Goal: Information Seeking & Learning: Learn about a topic

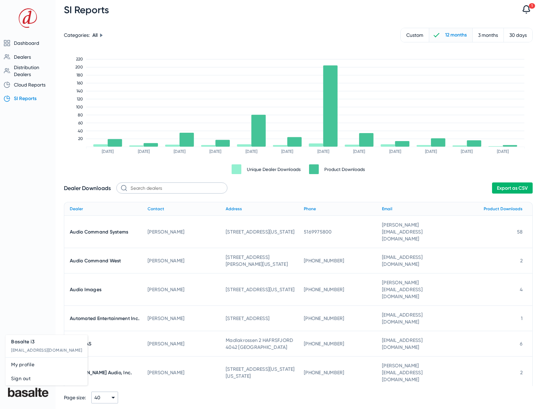
click at [23, 381] on span "Sign out" at bounding box center [46, 378] width 71 height 8
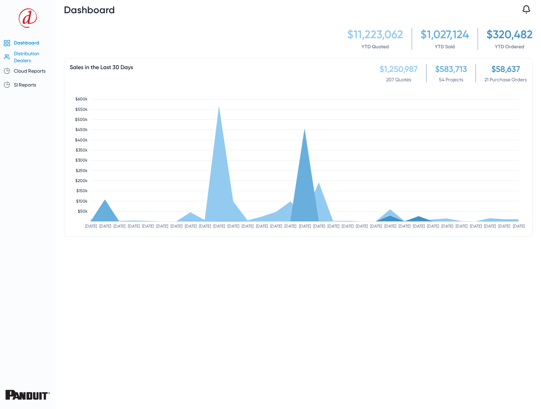
click at [25, 57] on span "Distribution Dealers" at bounding box center [26, 57] width 25 height 13
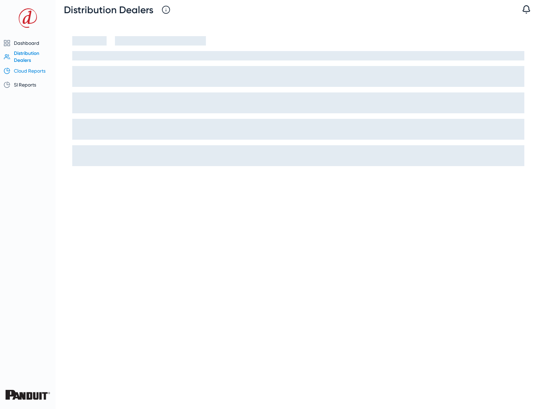
click at [32, 73] on span "Cloud Reports" at bounding box center [30, 71] width 32 height 6
click at [28, 97] on span "Sales by Year" at bounding box center [28, 98] width 26 height 5
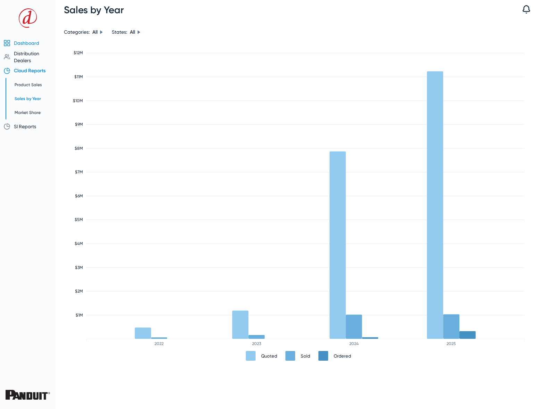
click at [24, 45] on span "Dashboard" at bounding box center [26, 43] width 25 height 6
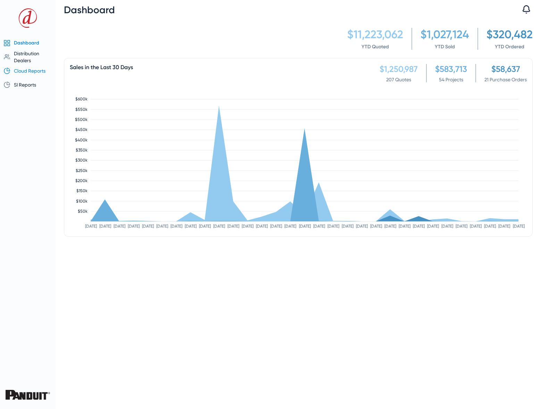
click at [27, 71] on span "Cloud Reports" at bounding box center [30, 71] width 32 height 6
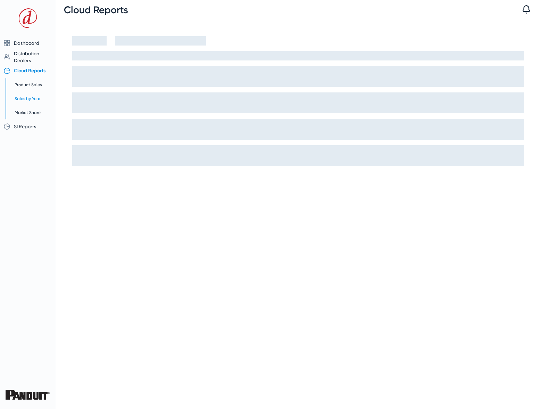
click at [28, 99] on span "Sales by Year" at bounding box center [28, 98] width 26 height 5
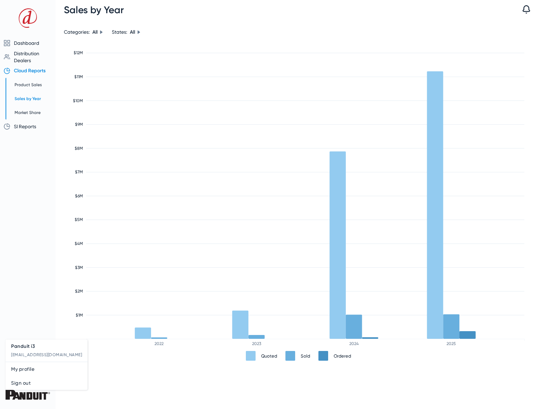
click at [87, 391] on div at bounding box center [270, 204] width 541 height 409
click at [27, 54] on span "Distribution Dealers" at bounding box center [26, 57] width 25 height 13
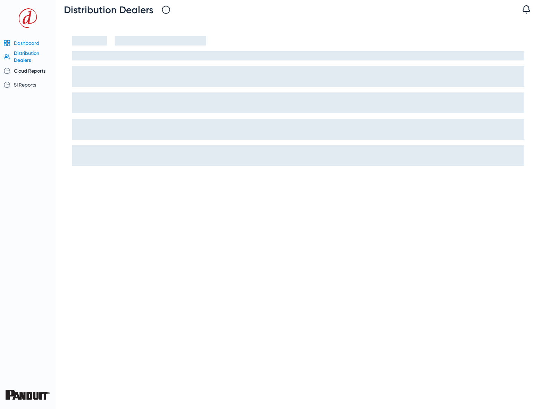
click at [28, 45] on span "Dashboard" at bounding box center [26, 43] width 25 height 6
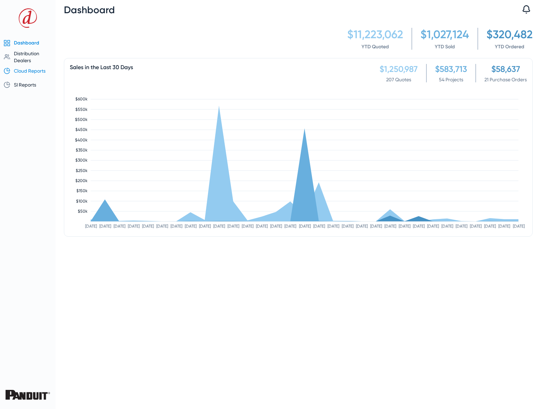
click at [26, 72] on span "Cloud Reports" at bounding box center [30, 71] width 32 height 6
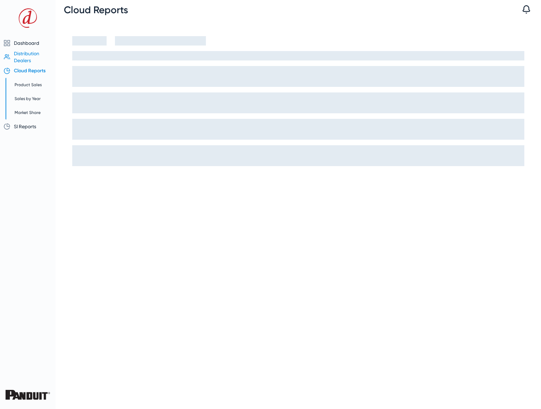
click at [26, 56] on span "Distribution Dealers" at bounding box center [26, 57] width 25 height 13
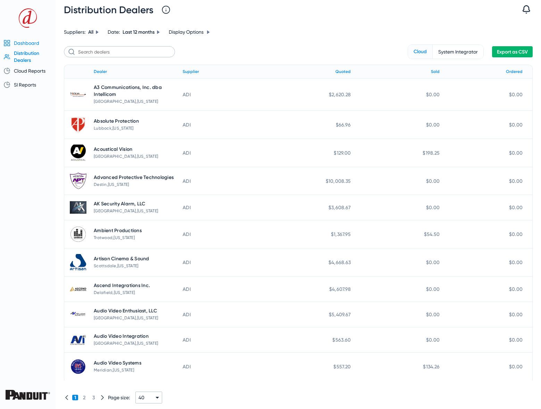
click at [29, 44] on span "Dashboard" at bounding box center [26, 43] width 25 height 6
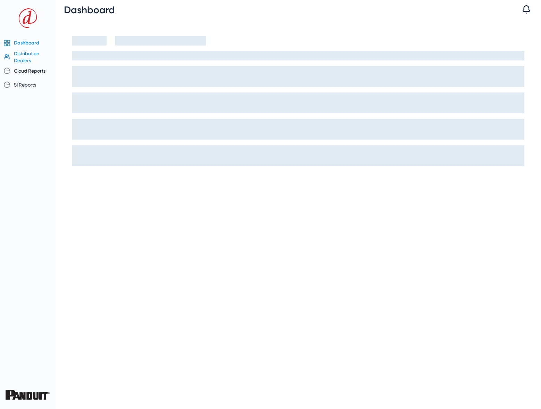
click at [29, 53] on span "Distribution Dealers" at bounding box center [26, 57] width 25 height 13
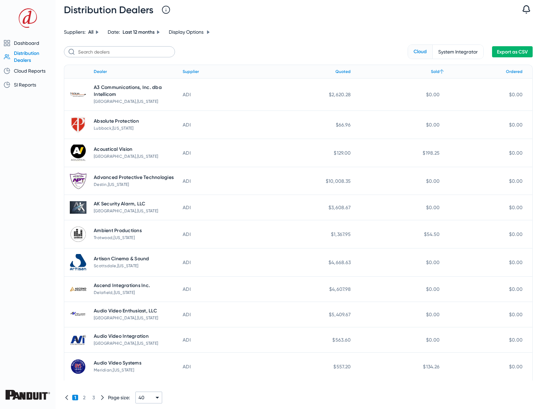
click at [433, 71] on div "Sold" at bounding box center [435, 72] width 9 height 8
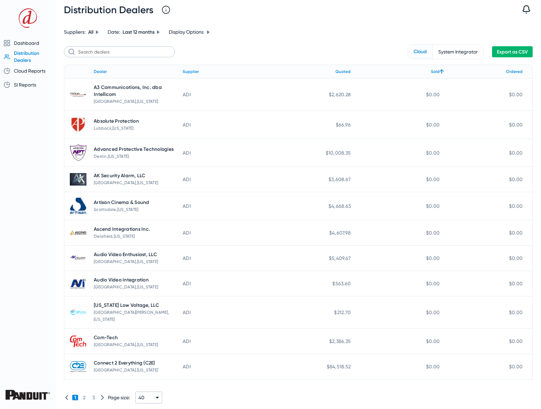
click at [433, 71] on div "Sold" at bounding box center [435, 72] width 9 height 8
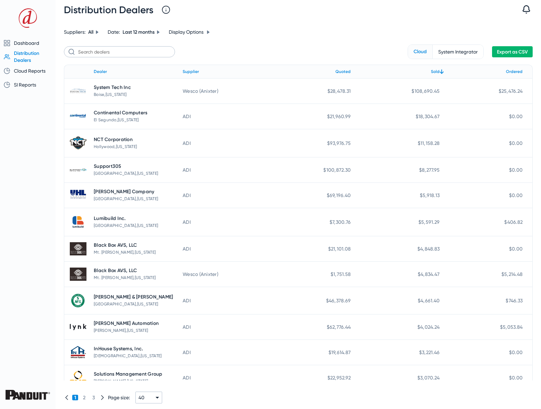
click at [21, 59] on span "Distribution Dealers" at bounding box center [26, 56] width 25 height 13
click at [25, 42] on span "Dashboard" at bounding box center [26, 43] width 25 height 6
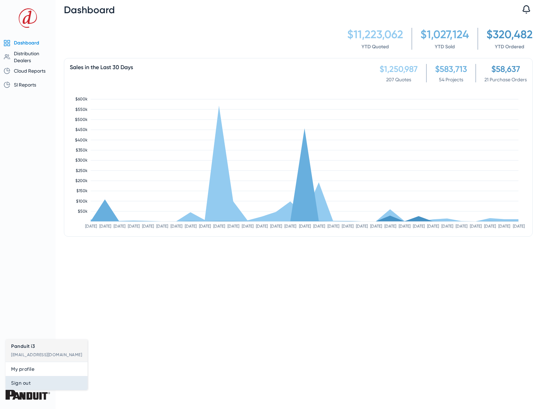
click at [25, 386] on span "Sign out" at bounding box center [46, 383] width 71 height 8
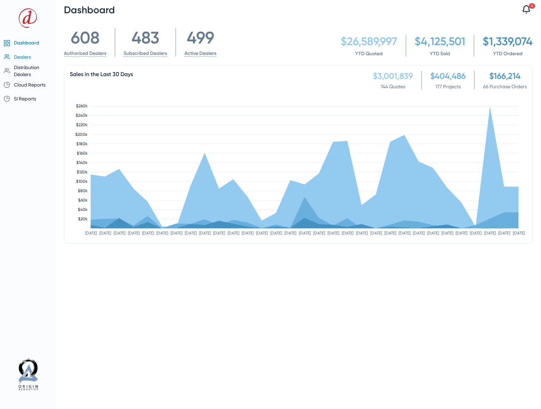
click at [25, 58] on span "Dealers" at bounding box center [22, 57] width 17 height 6
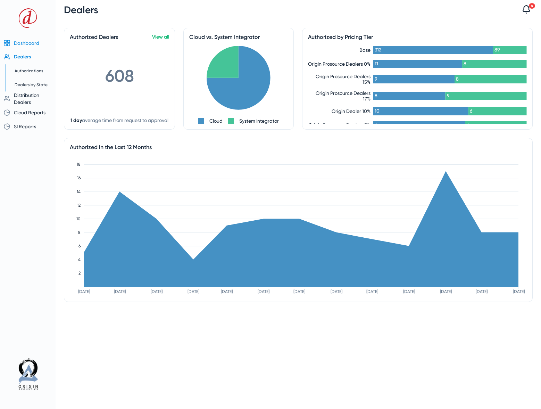
click at [25, 40] on span "Dashboard" at bounding box center [26, 43] width 25 height 6
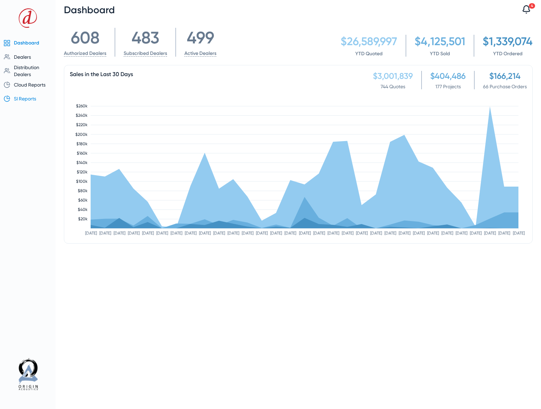
click at [27, 98] on span "SI Reports" at bounding box center [25, 99] width 22 height 6
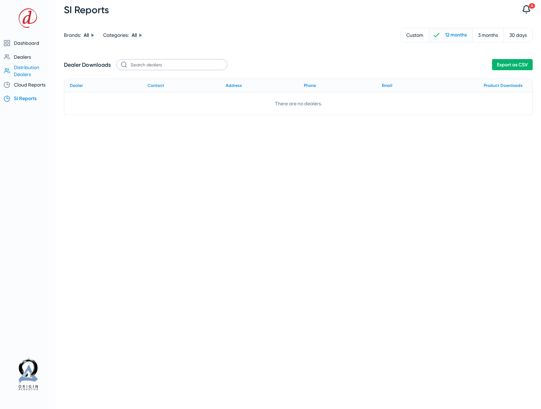
click at [22, 67] on span "Distribution Dealers" at bounding box center [26, 71] width 25 height 13
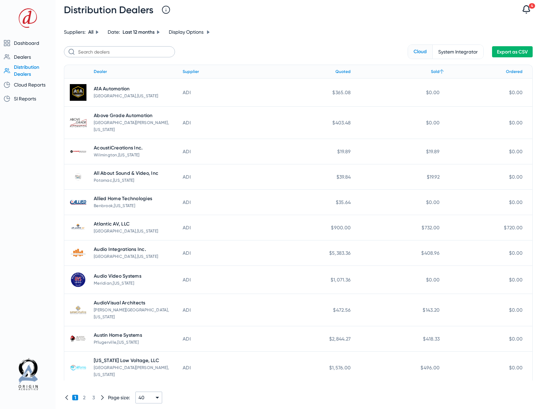
click at [438, 73] on icon at bounding box center [442, 71] width 8 height 8
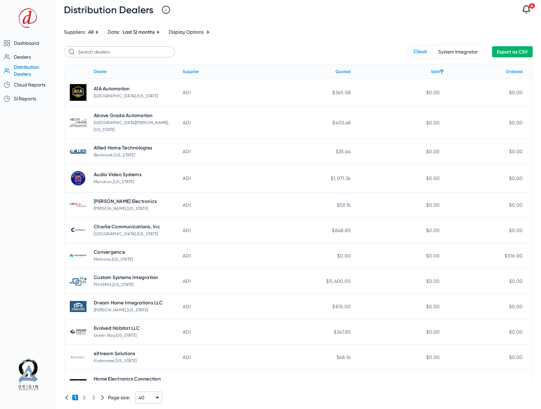
click at [438, 73] on icon at bounding box center [442, 71] width 8 height 8
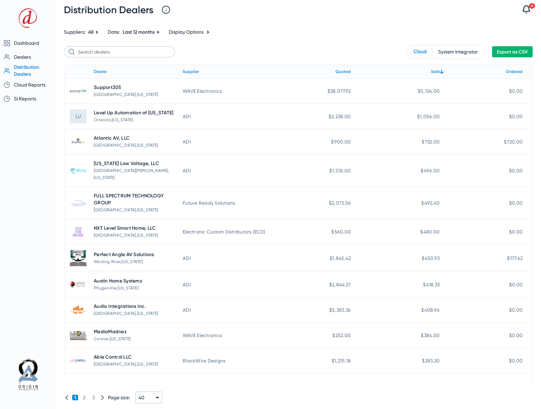
click at [153, 32] on span "Last 12 months" at bounding box center [139, 32] width 32 height 6
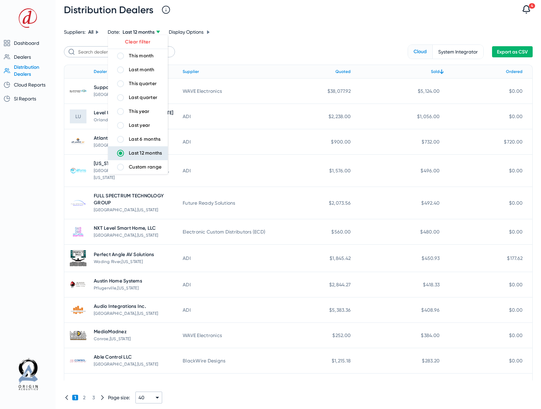
click at [146, 155] on div "Last 12 months" at bounding box center [145, 153] width 33 height 7
click at [128, 155] on input "Last 12 months" at bounding box center [121, 153] width 14 height 14
click at [286, 38] on div at bounding box center [270, 204] width 541 height 409
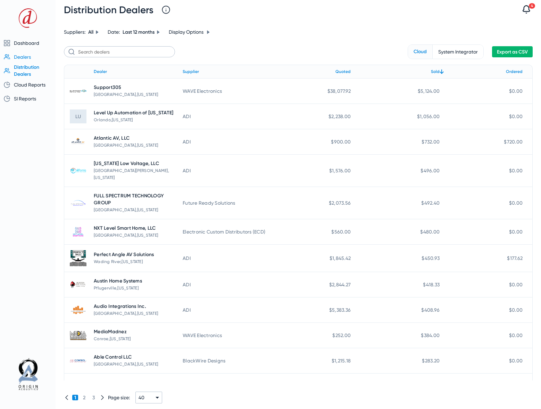
click at [24, 57] on span "Dealers" at bounding box center [22, 57] width 17 height 6
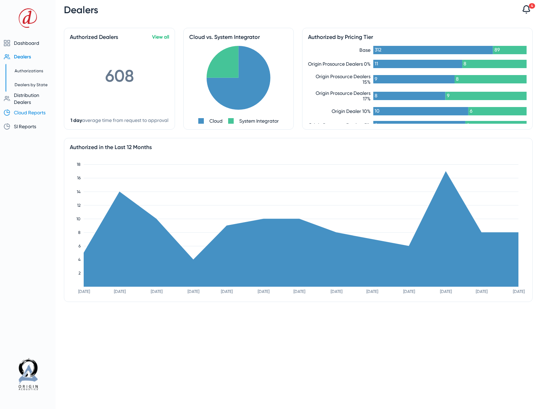
click at [28, 115] on span "Cloud Reports" at bounding box center [30, 113] width 32 height 6
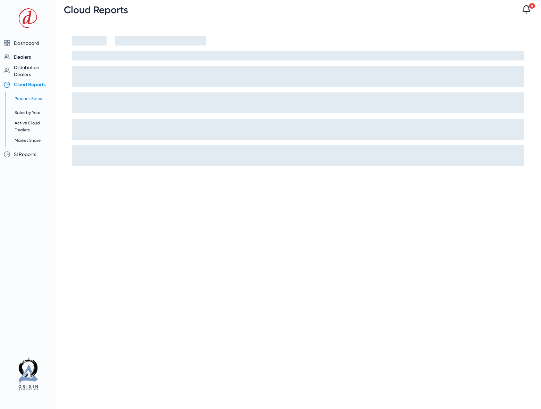
click at [30, 98] on span "Product Sales" at bounding box center [28, 98] width 27 height 5
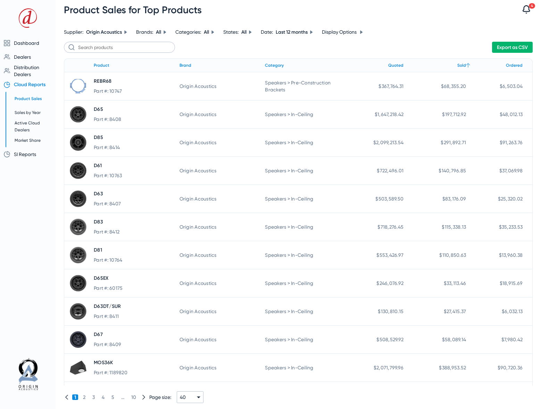
click at [458, 65] on div "Sold" at bounding box center [462, 66] width 9 height 8
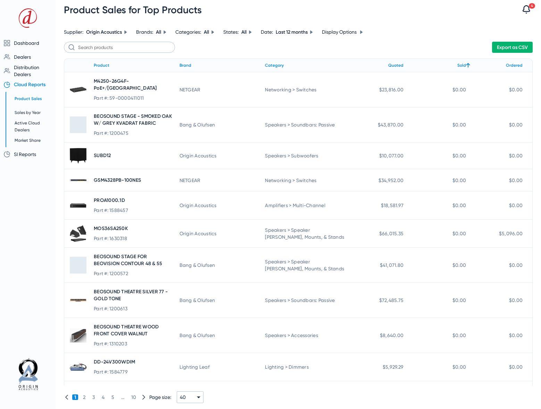
click at [458, 66] on div "Sold" at bounding box center [462, 66] width 9 height 8
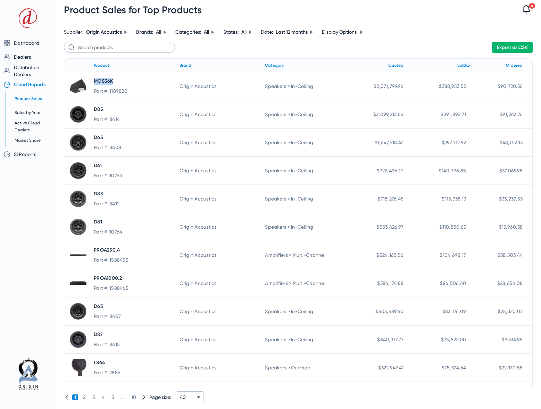
drag, startPoint x: 117, startPoint y: 81, endPoint x: 93, endPoint y: 80, distance: 23.3
click at [94, 80] on span "MOS36K" at bounding box center [134, 81] width 80 height 7
